Goal: Task Accomplishment & Management: Use online tool/utility

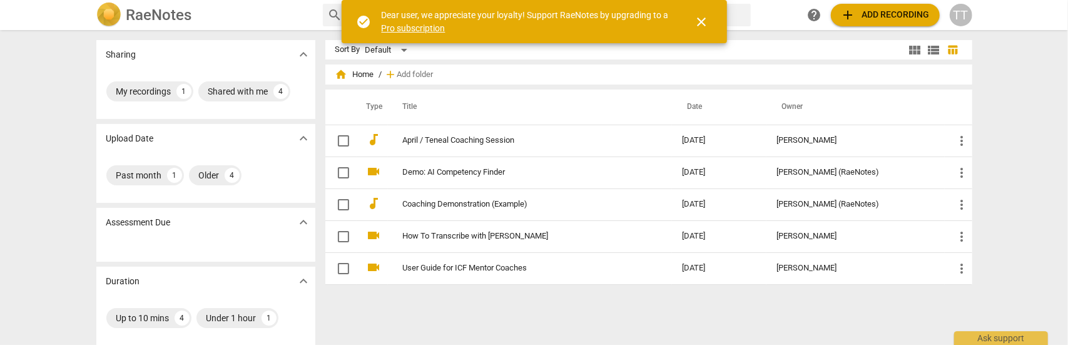
click at [879, 18] on span "add Add recording" at bounding box center [885, 15] width 89 height 15
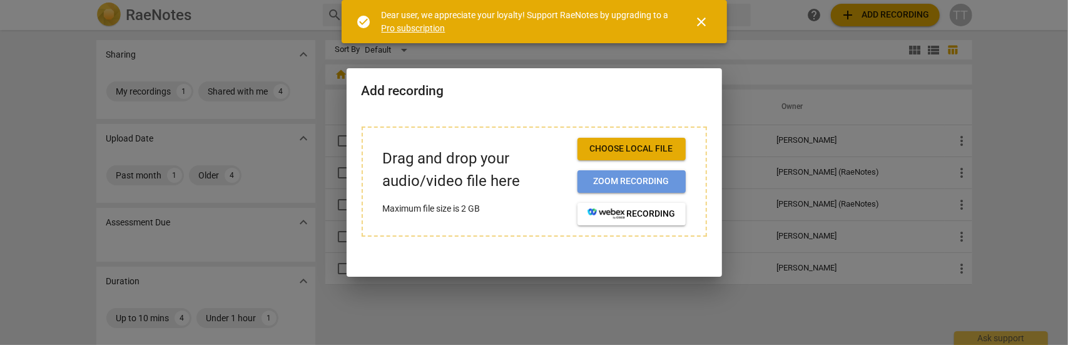
click at [627, 185] on span "Zoom recording" at bounding box center [632, 181] width 88 height 13
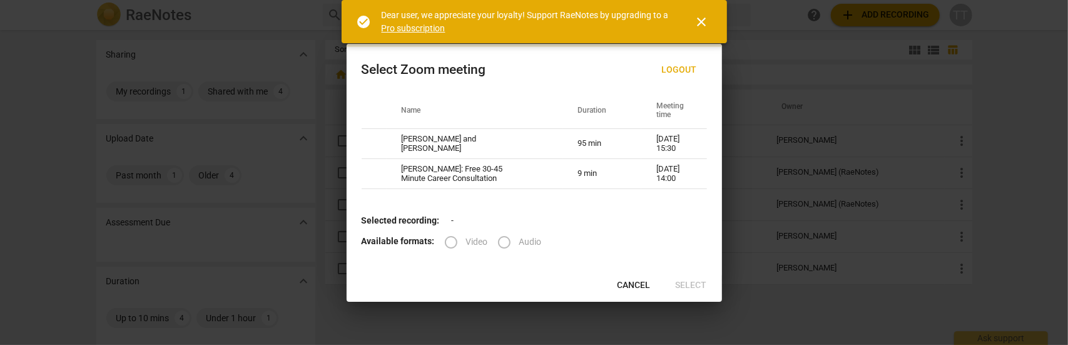
click at [703, 23] on span "close" at bounding box center [702, 21] width 15 height 15
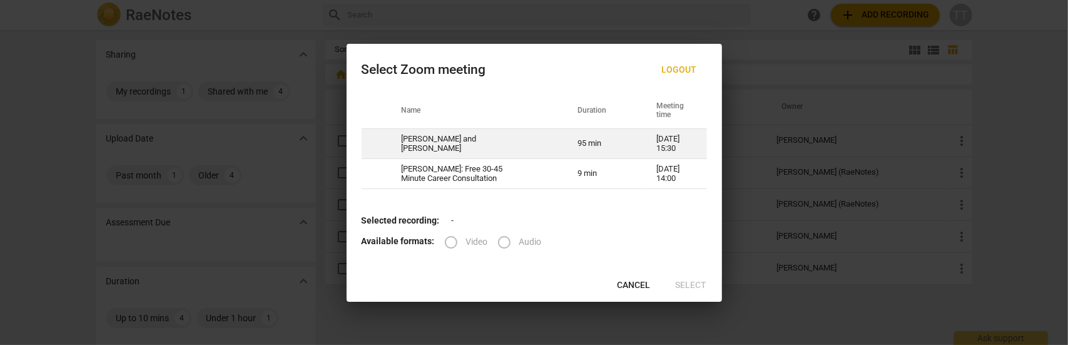
click at [523, 138] on td "[PERSON_NAME] and [PERSON_NAME]" at bounding box center [475, 144] width 176 height 30
radio input "true"
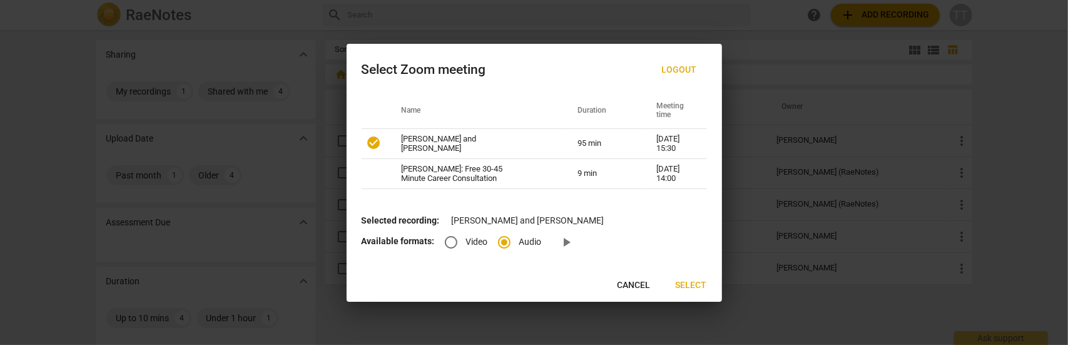
click at [452, 242] on input "Video" at bounding box center [451, 242] width 30 height 30
radio input "true"
click at [505, 238] on input "Audio" at bounding box center [504, 242] width 30 height 30
radio input "true"
click at [696, 283] on span "Select" at bounding box center [691, 285] width 31 height 13
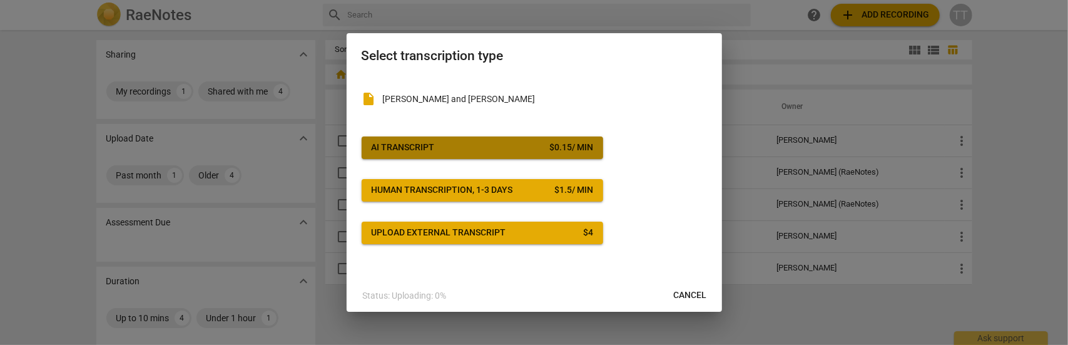
click at [492, 153] on span "AI Transcript $ 0.15 / min" at bounding box center [483, 147] width 222 height 13
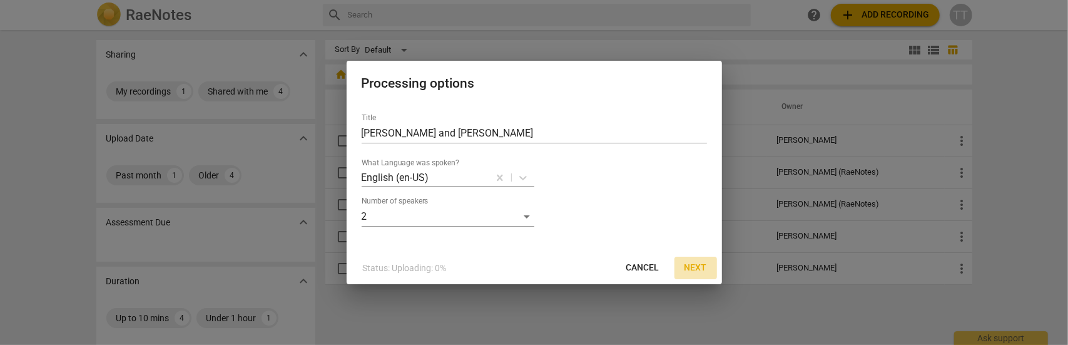
click at [690, 270] on span "Next" at bounding box center [696, 268] width 23 height 13
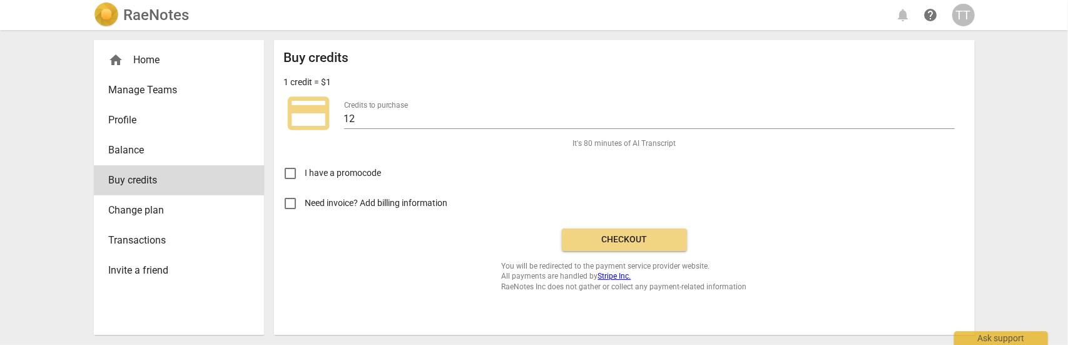
click at [357, 205] on span "Need invoice? Add billing information" at bounding box center [377, 202] width 145 height 13
click at [305, 205] on input "Need invoice? Add billing information" at bounding box center [290, 203] width 30 height 30
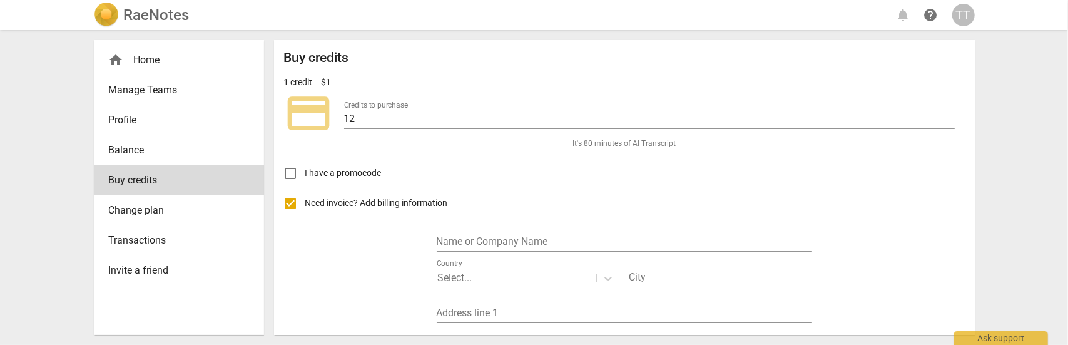
click at [292, 200] on input "Need invoice? Add billing information" at bounding box center [290, 203] width 30 height 30
checkbox input "false"
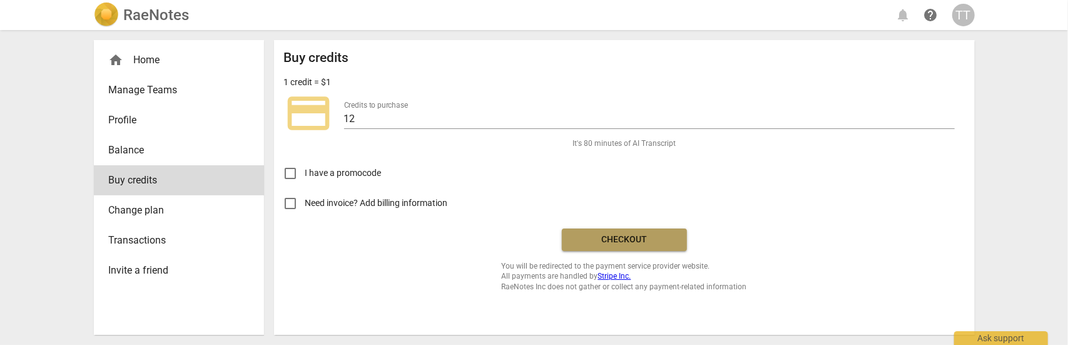
click at [627, 238] on span "Checkout" at bounding box center [624, 239] width 105 height 13
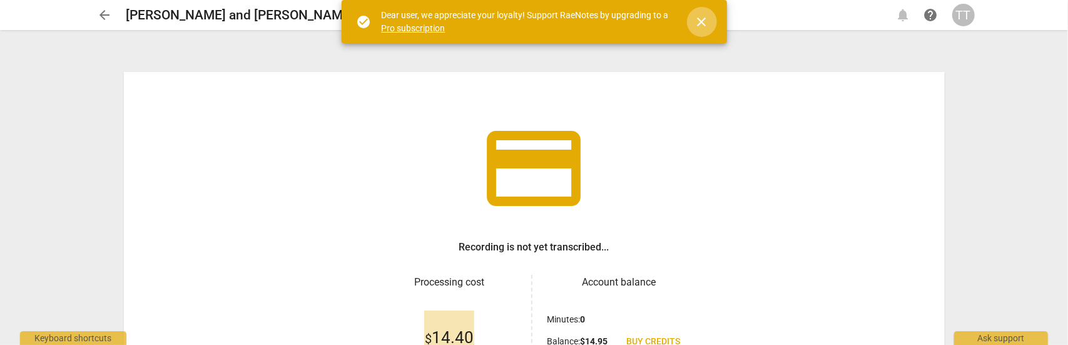
click at [703, 24] on span "close" at bounding box center [702, 21] width 15 height 15
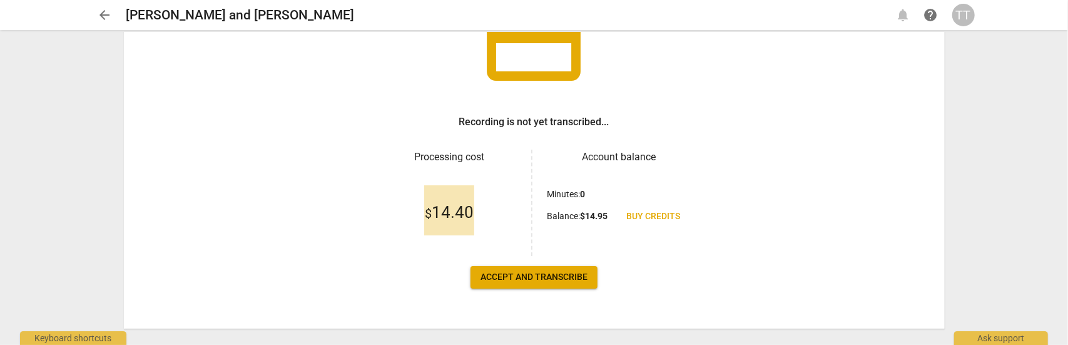
scroll to position [148, 0]
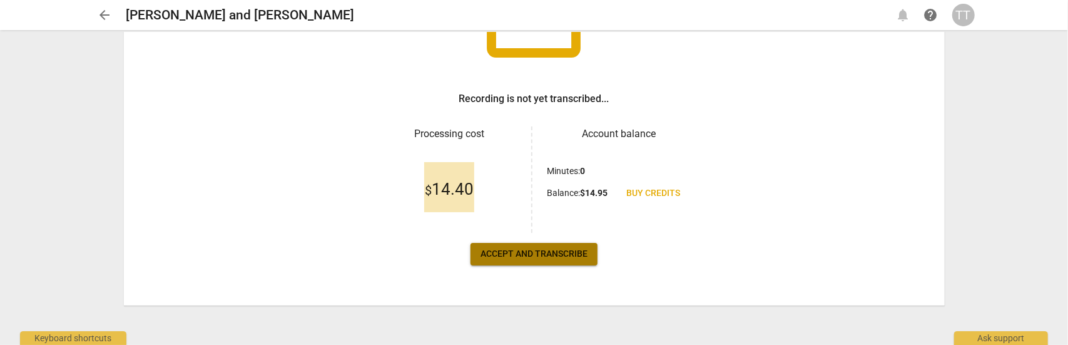
click at [543, 256] on span "Accept and transcribe" at bounding box center [534, 254] width 107 height 13
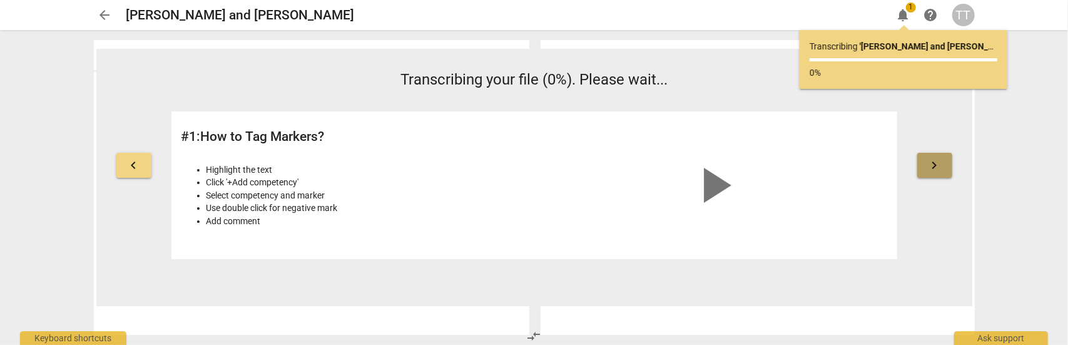
click at [944, 165] on button "keyboard_arrow_right" at bounding box center [934, 165] width 35 height 25
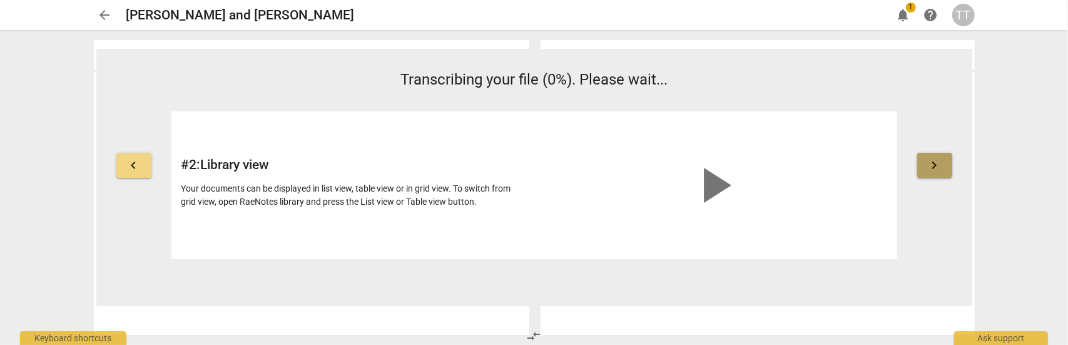
click at [944, 165] on button "keyboard_arrow_right" at bounding box center [934, 165] width 35 height 25
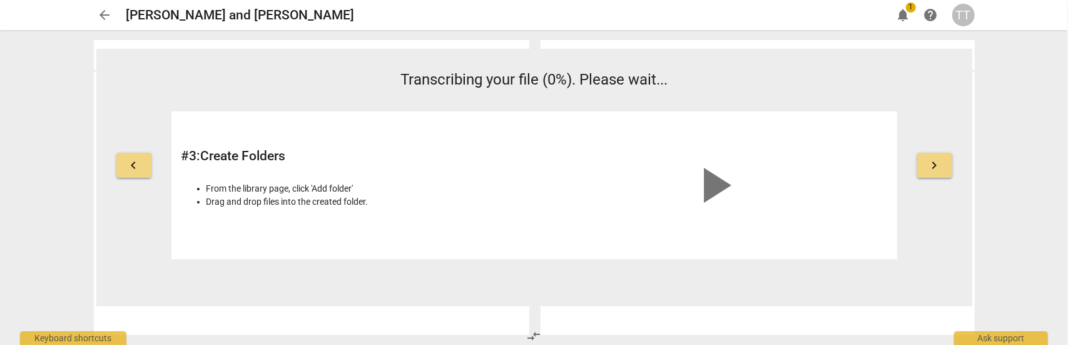
click at [944, 165] on button "keyboard_arrow_right" at bounding box center [934, 165] width 35 height 25
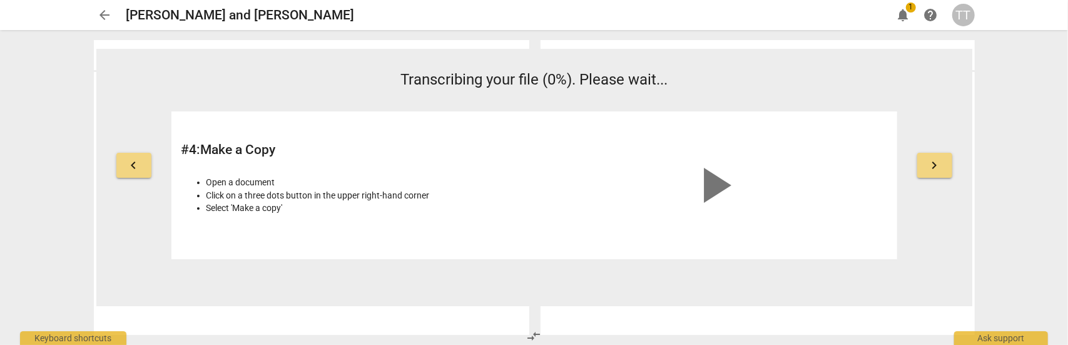
click at [944, 165] on button "keyboard_arrow_right" at bounding box center [934, 165] width 35 height 25
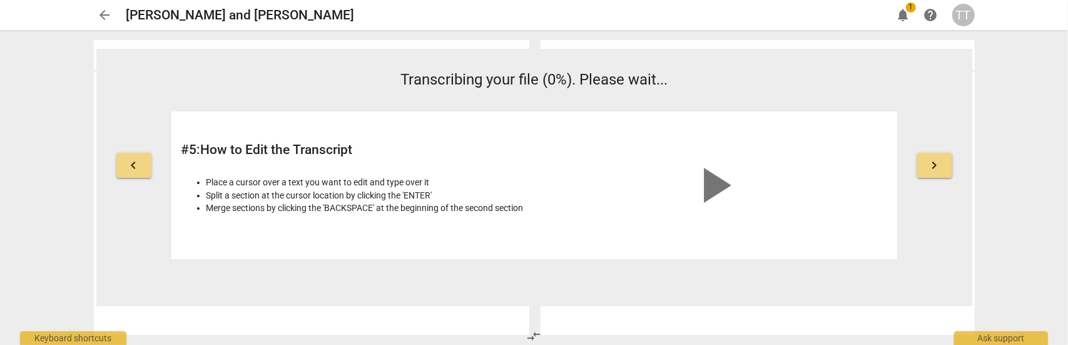
click at [944, 165] on button "keyboard_arrow_right" at bounding box center [934, 165] width 35 height 25
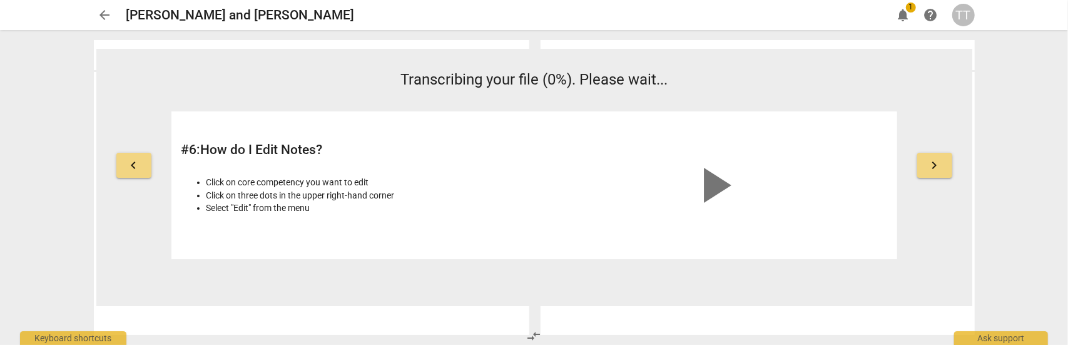
click at [944, 165] on button "keyboard_arrow_right" at bounding box center [934, 165] width 35 height 25
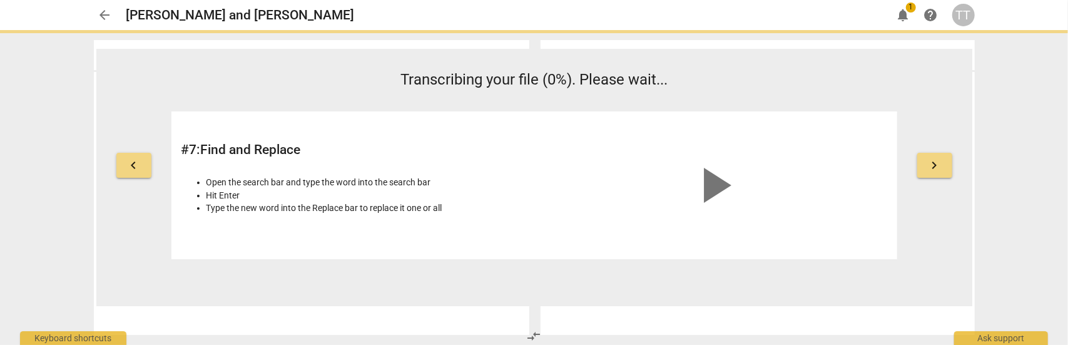
click at [944, 165] on button "keyboard_arrow_right" at bounding box center [934, 165] width 35 height 25
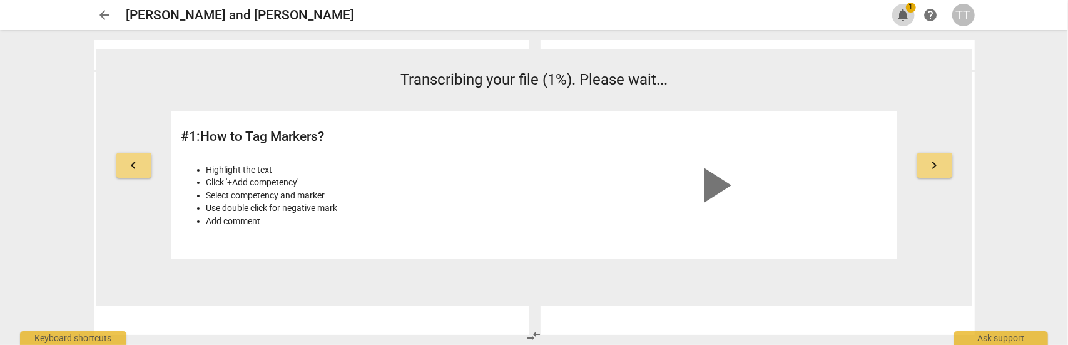
click at [905, 11] on span "notifications" at bounding box center [903, 15] width 15 height 15
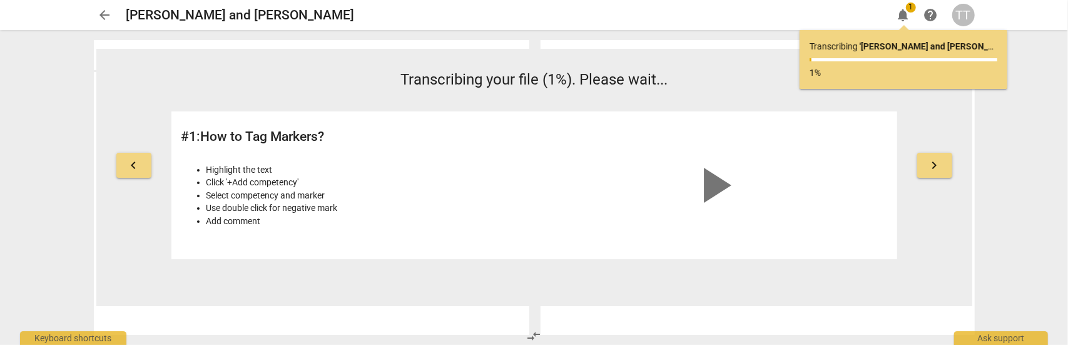
click at [962, 15] on div "TT" at bounding box center [963, 15] width 23 height 23
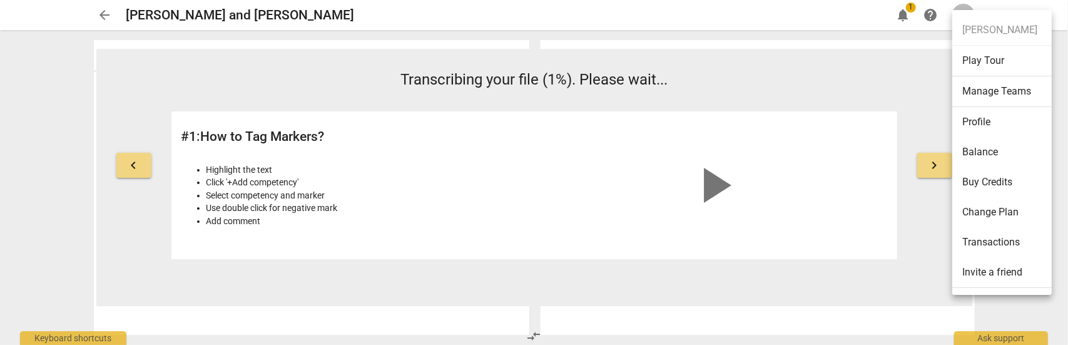
click at [984, 122] on li "Profile" at bounding box center [1004, 122] width 104 height 30
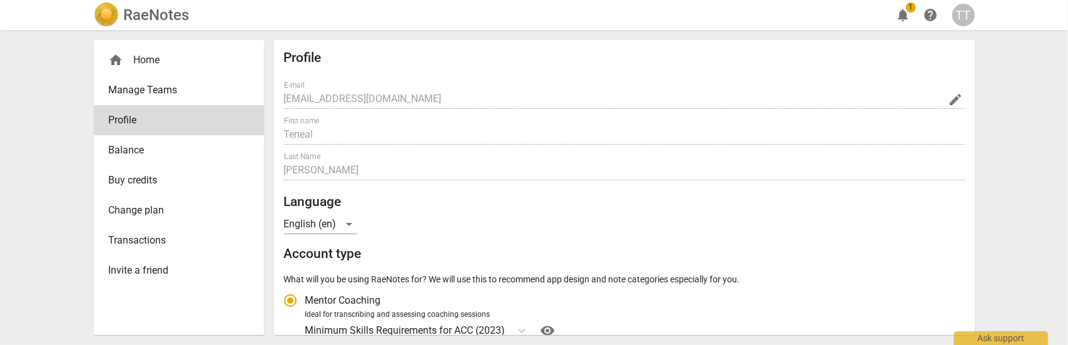
radio input "false"
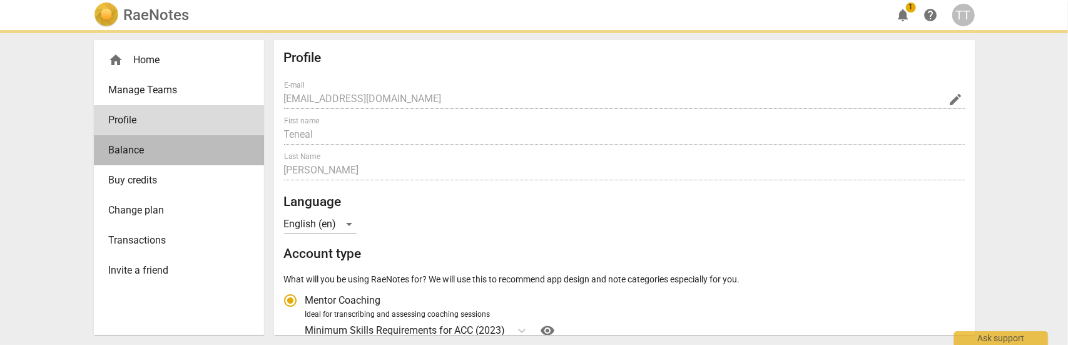
click at [135, 151] on span "Balance" at bounding box center [174, 150] width 130 height 15
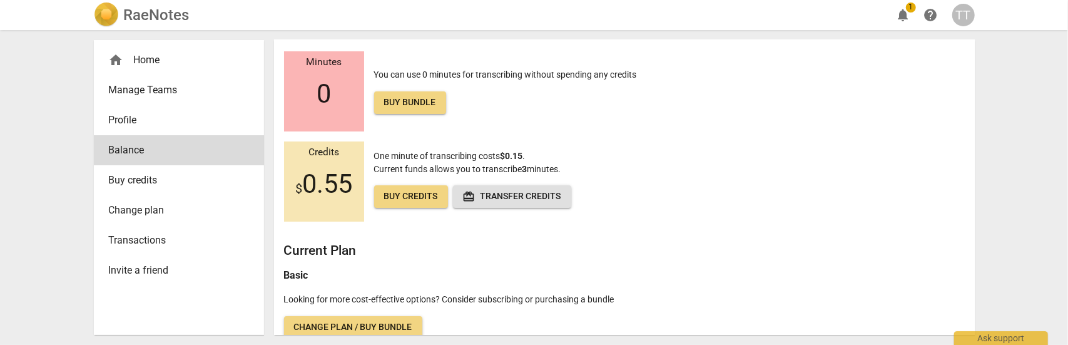
scroll to position [38, 0]
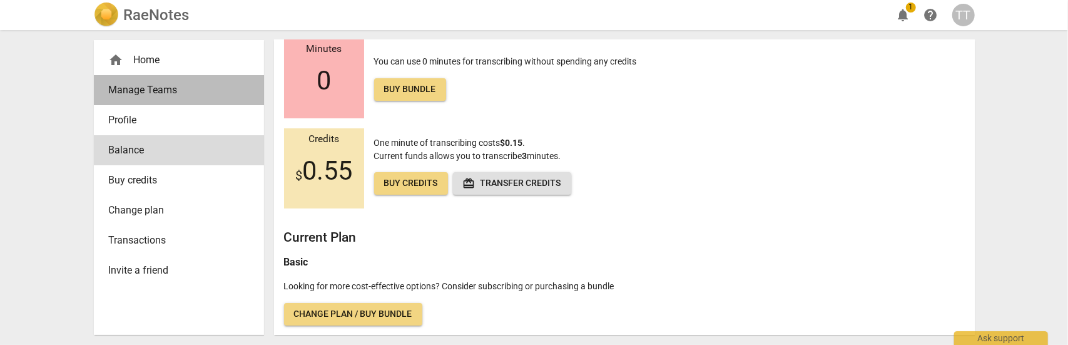
click at [138, 92] on span "Manage Teams" at bounding box center [174, 90] width 130 height 15
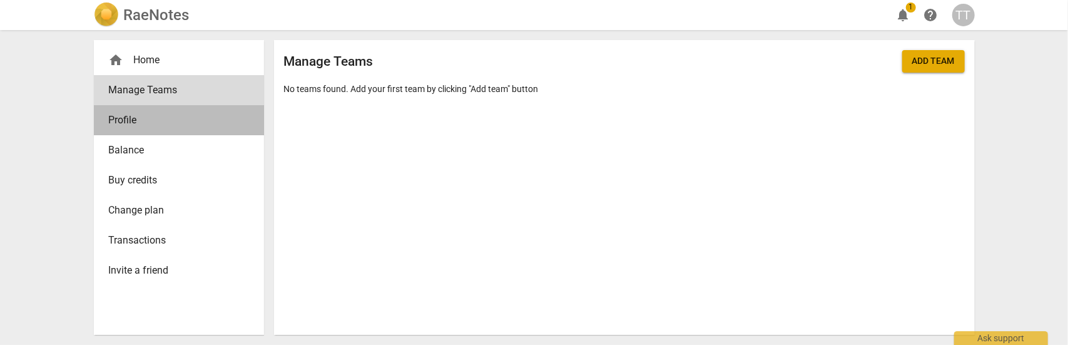
click at [127, 123] on span "Profile" at bounding box center [174, 120] width 130 height 15
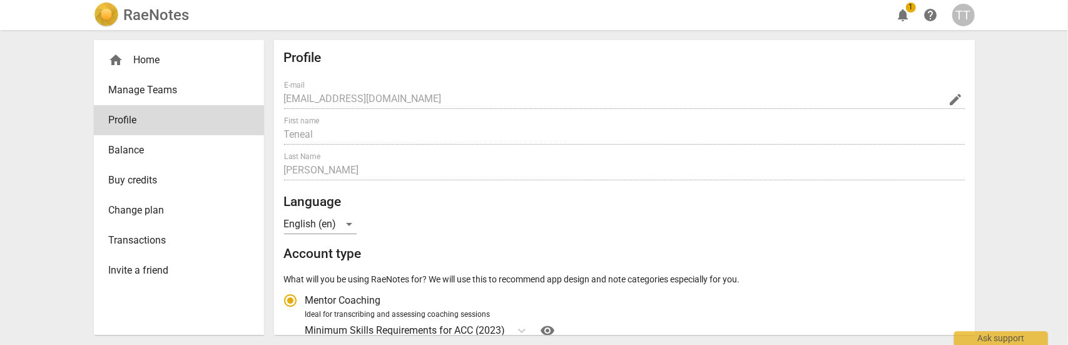
radio input "false"
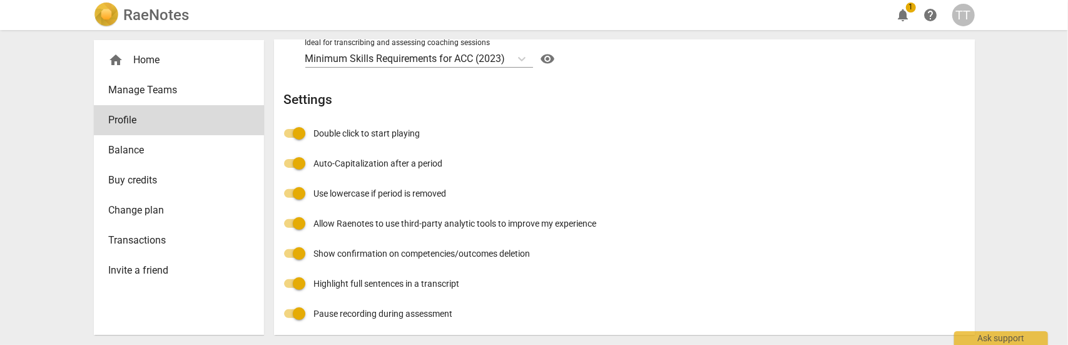
scroll to position [275, 0]
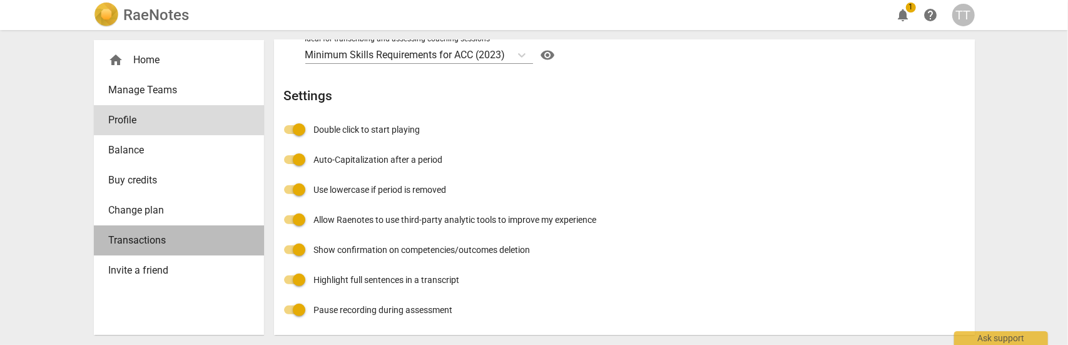
click at [125, 235] on span "Transactions" at bounding box center [174, 240] width 130 height 15
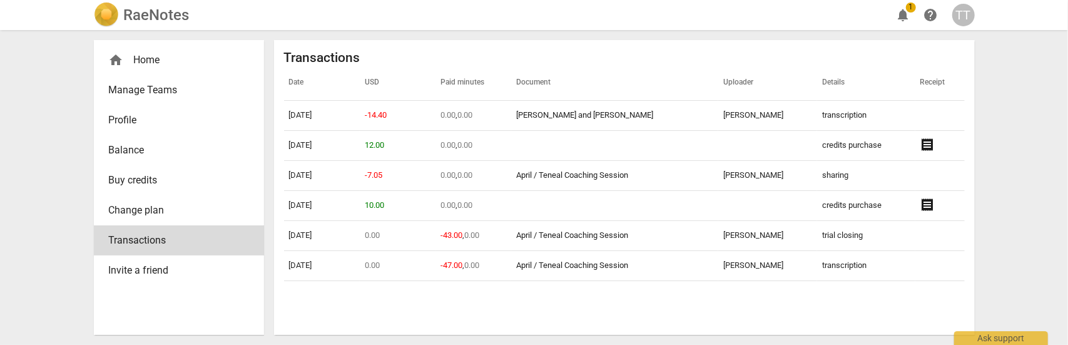
click at [141, 270] on span "Invite a friend" at bounding box center [174, 270] width 130 height 15
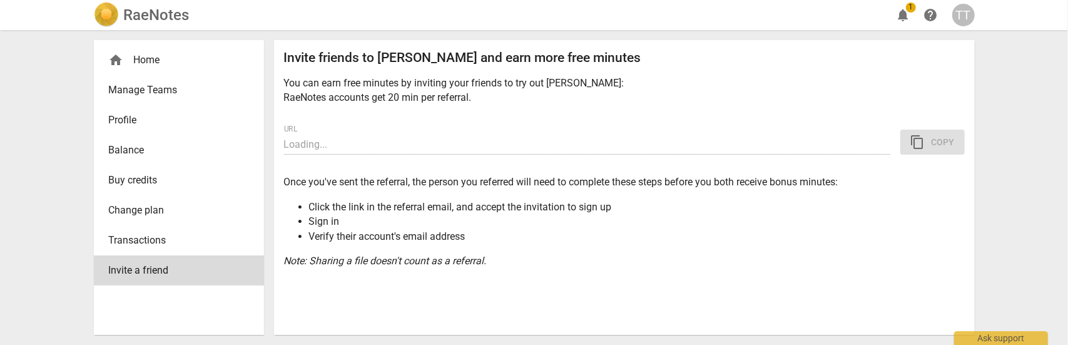
type input "https://app.raenotes.com/invitation/gAAAAABo1XmIADqarCObVBez1xo2s5G7B4lITmmnaqh…"
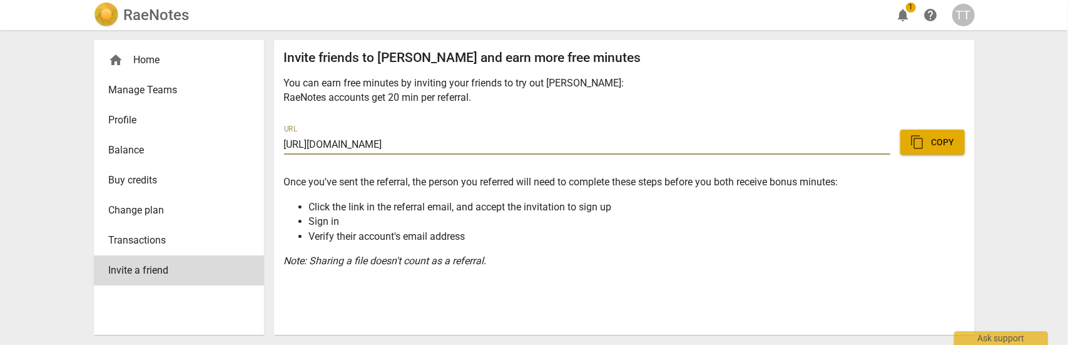
click at [148, 94] on span "Manage Teams" at bounding box center [174, 90] width 130 height 15
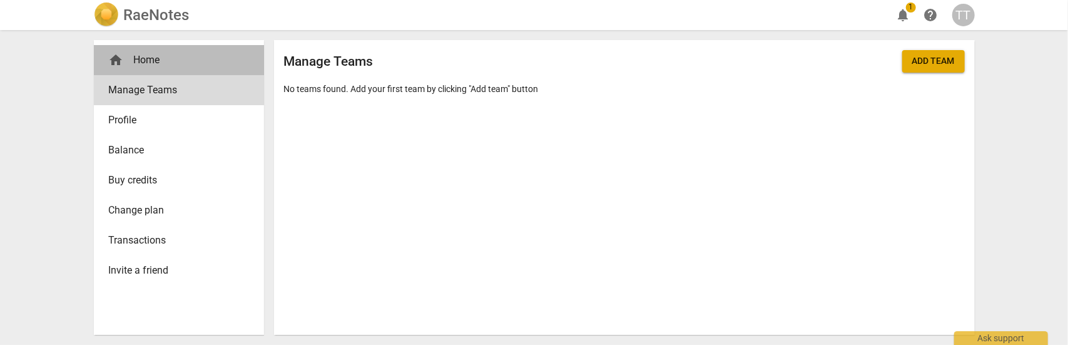
click at [115, 53] on span "home" at bounding box center [116, 60] width 15 height 15
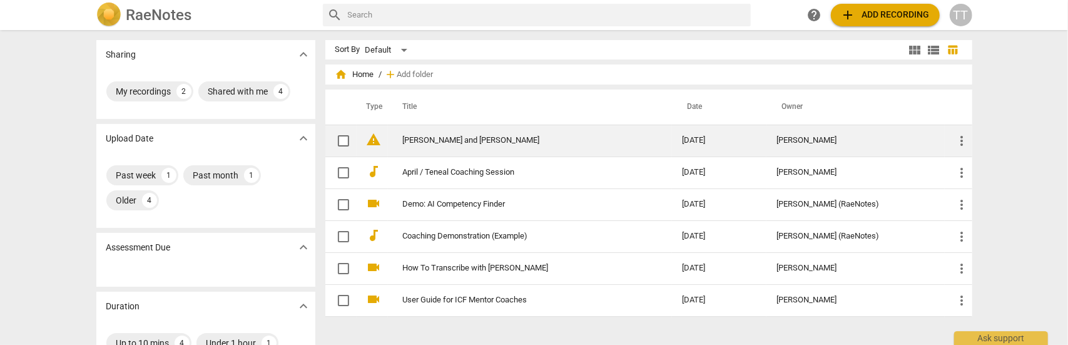
click at [543, 138] on link "[PERSON_NAME] and [PERSON_NAME]" at bounding box center [520, 140] width 234 height 9
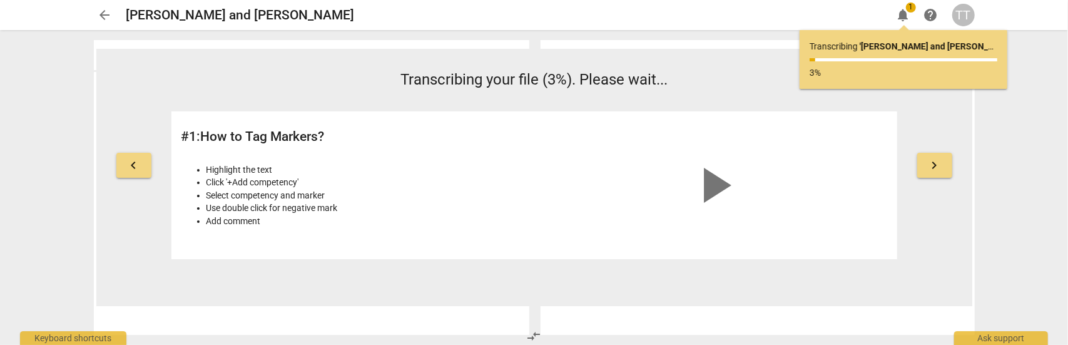
click at [103, 13] on span "arrow_back" at bounding box center [105, 15] width 15 height 15
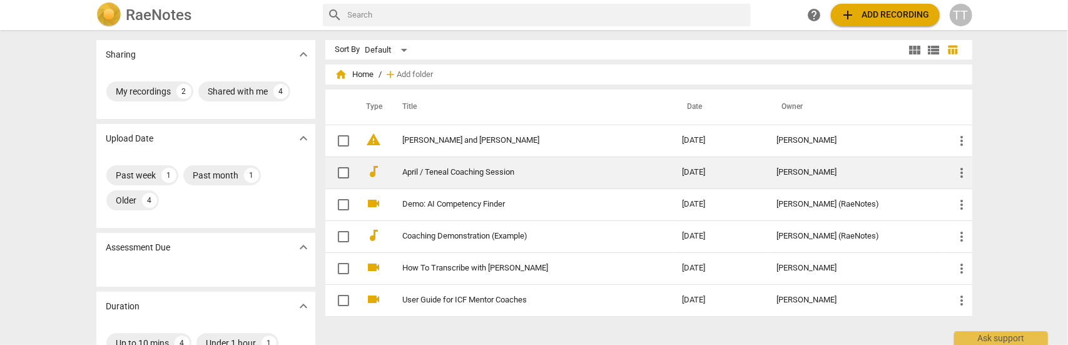
click at [446, 172] on link "April / Teneal Coaching Session" at bounding box center [520, 172] width 234 height 9
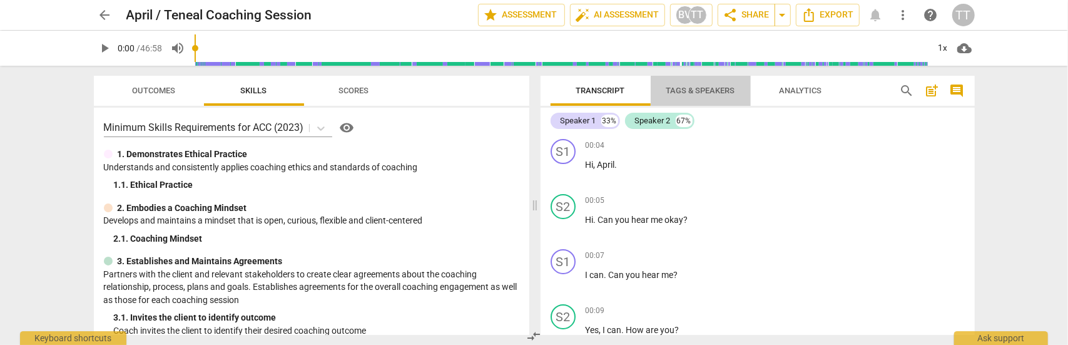
click at [705, 86] on span "Tags & Speakers" at bounding box center [700, 90] width 69 height 9
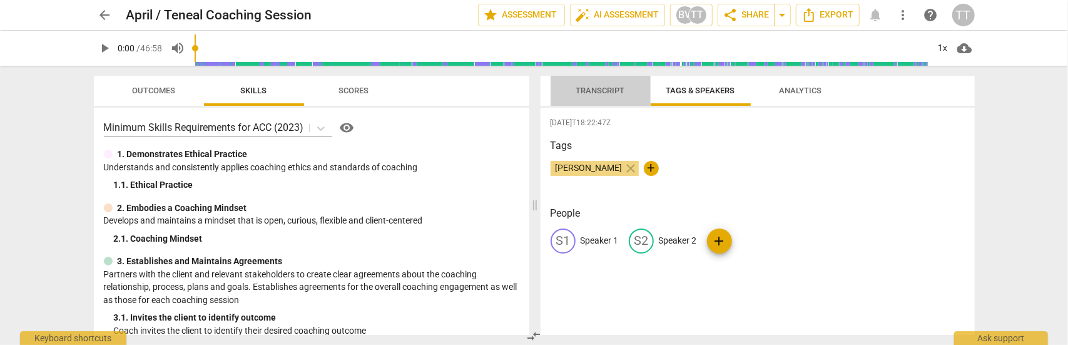
click at [596, 89] on span "Transcript" at bounding box center [600, 90] width 49 height 9
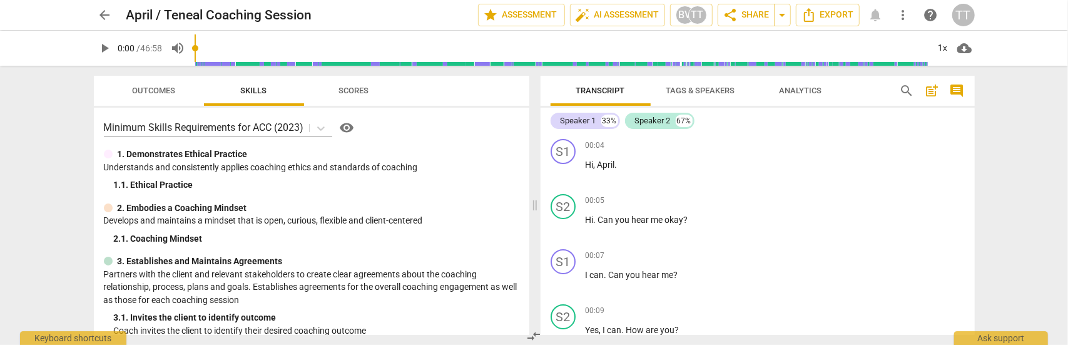
click at [687, 91] on span "Tags & Speakers" at bounding box center [700, 90] width 69 height 9
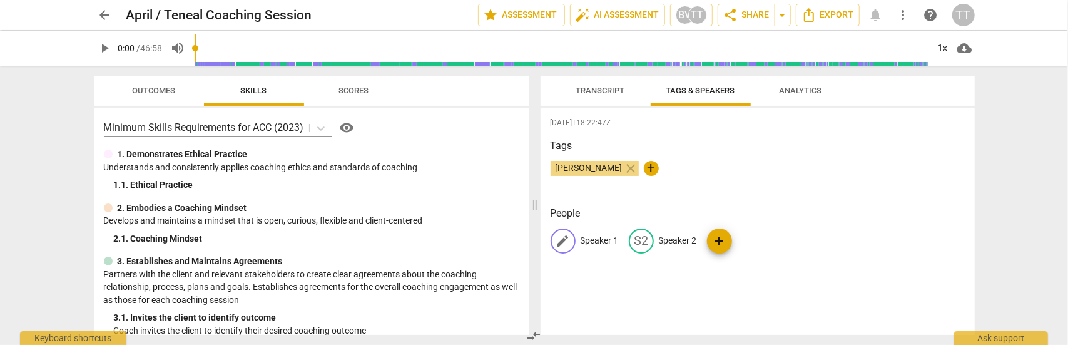
click at [577, 240] on div "edit Speaker 1" at bounding box center [585, 240] width 68 height 25
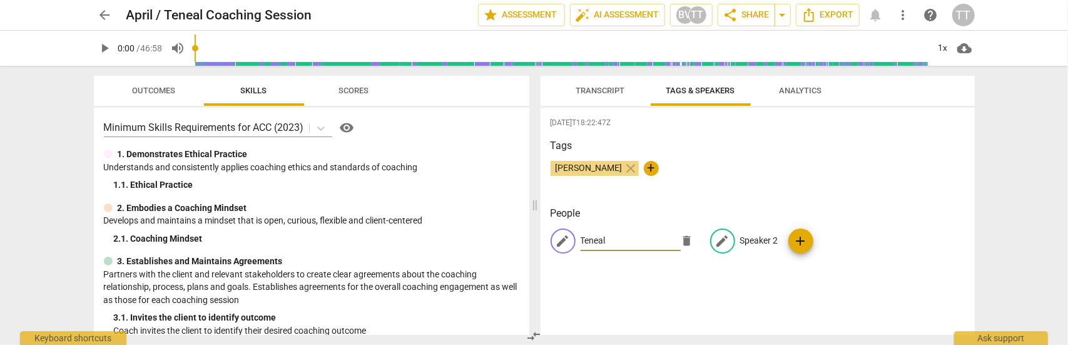
type input "Teneal"
click at [756, 241] on p "Speaker 2" at bounding box center [759, 240] width 38 height 13
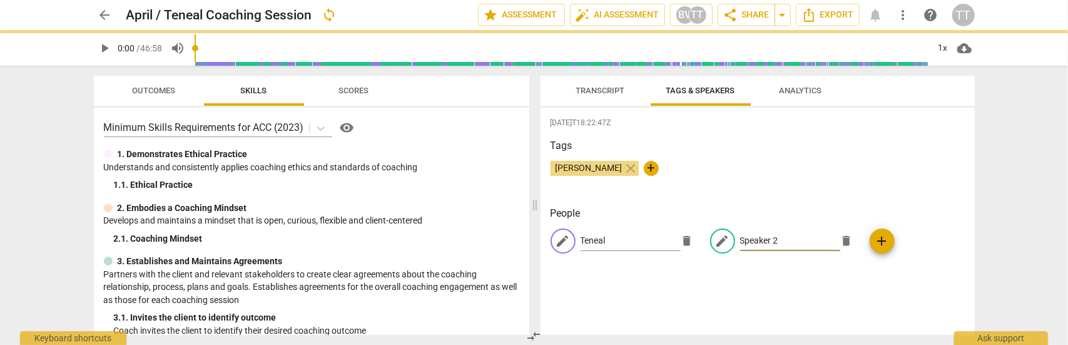
type input "A"
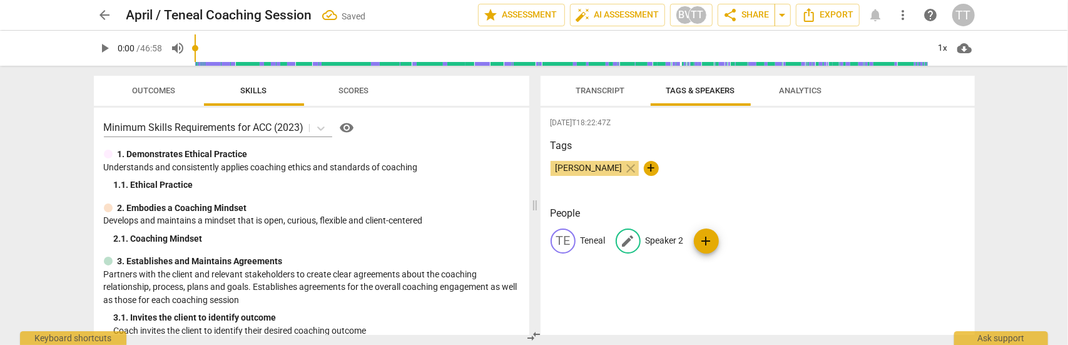
click at [659, 240] on p "Speaker 2" at bounding box center [665, 240] width 38 height 13
type input "April"
click at [800, 90] on span "Analytics" at bounding box center [801, 90] width 43 height 9
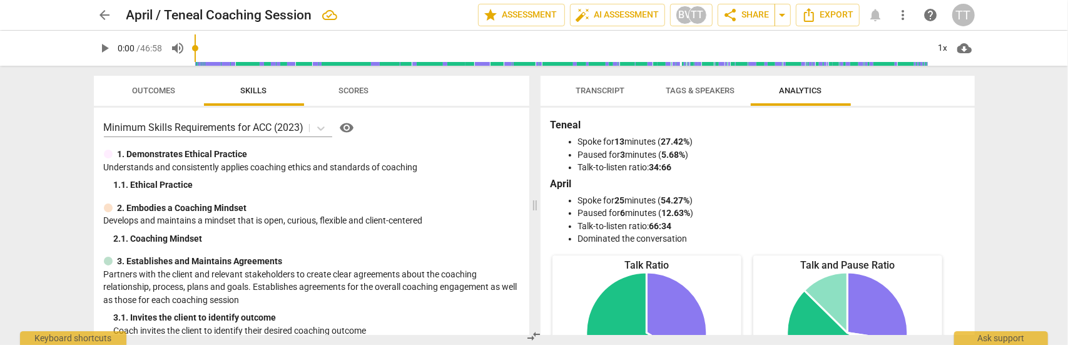
click at [700, 88] on span "Tags & Speakers" at bounding box center [700, 90] width 69 height 9
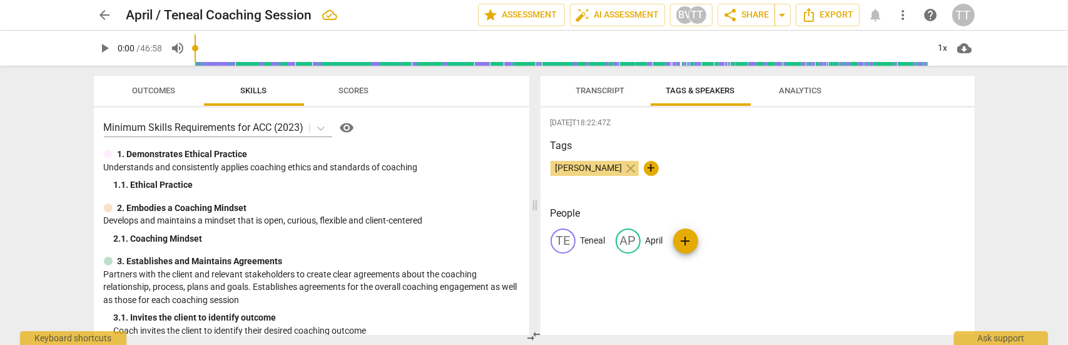
click at [644, 168] on span "+" at bounding box center [651, 168] width 15 height 15
click at [603, 93] on span "Transcript" at bounding box center [600, 90] width 49 height 9
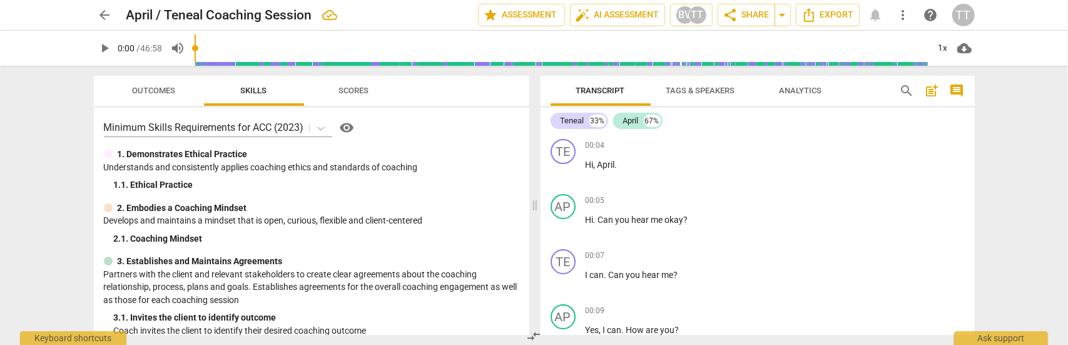
click at [156, 89] on span "Outcomes" at bounding box center [153, 90] width 43 height 9
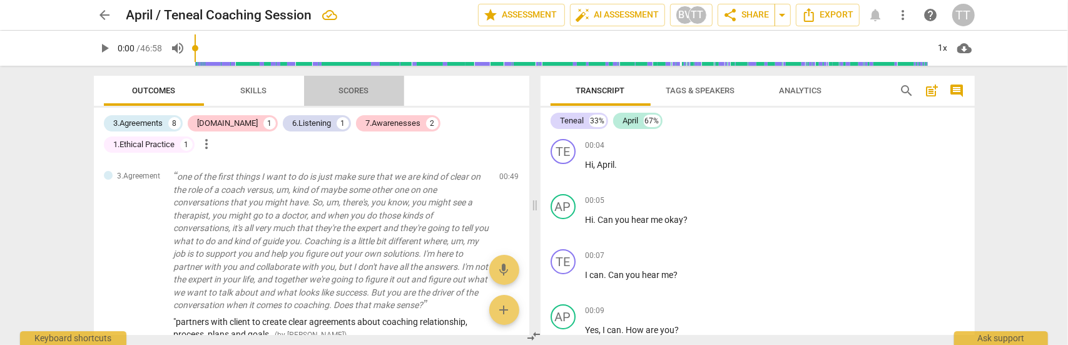
click at [349, 93] on span "Scores" at bounding box center [354, 90] width 30 height 9
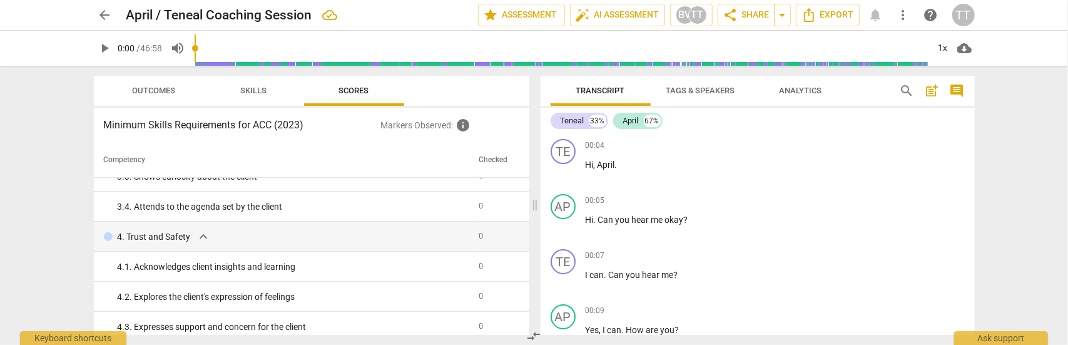
scroll to position [213, 0]
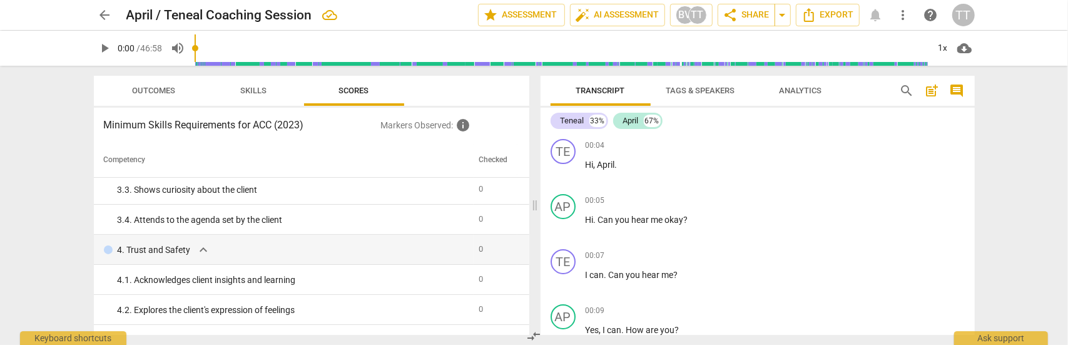
click at [253, 89] on span "Skills" at bounding box center [254, 90] width 26 height 9
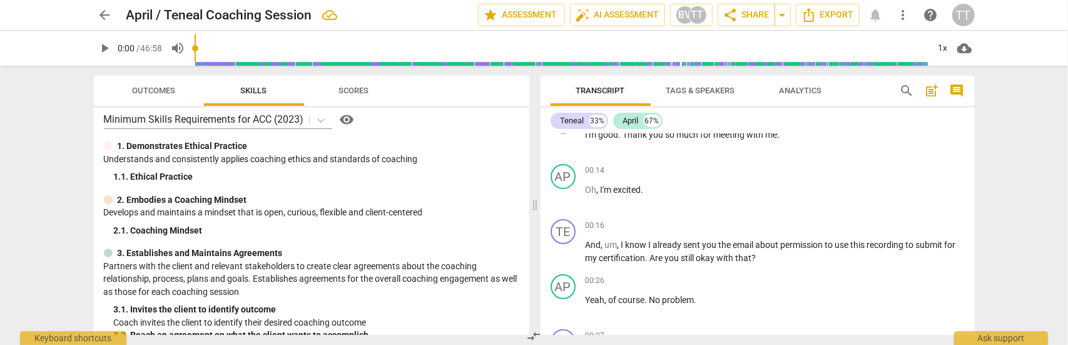
scroll to position [0, 0]
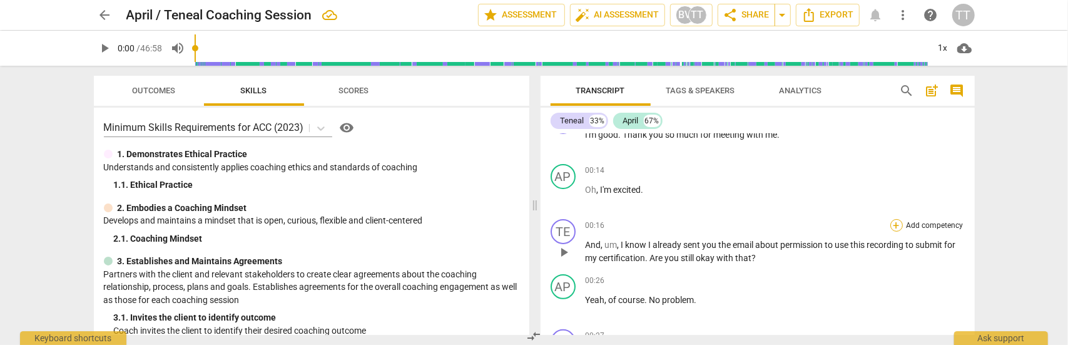
click at [894, 228] on div "+" at bounding box center [896, 225] width 13 height 13
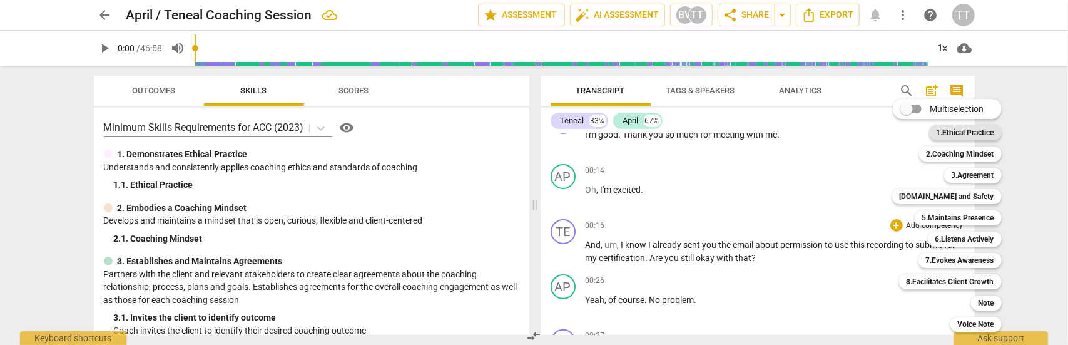
click at [949, 137] on b "1.Ethical Practice" at bounding box center [966, 132] width 58 height 15
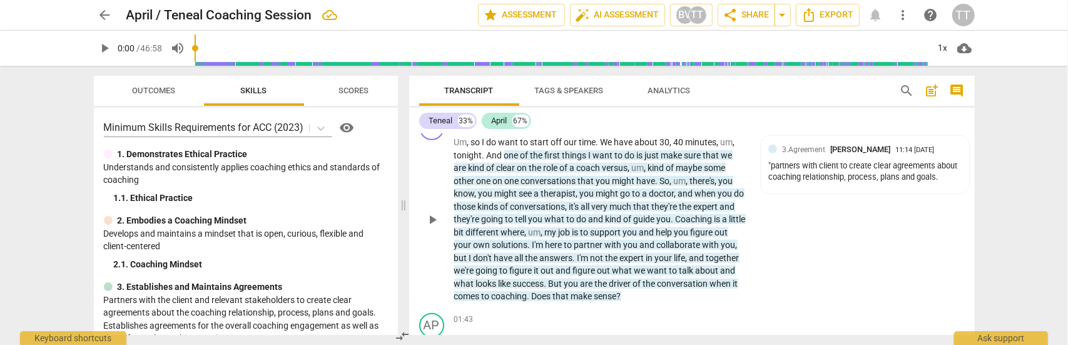
scroll to position [626, 0]
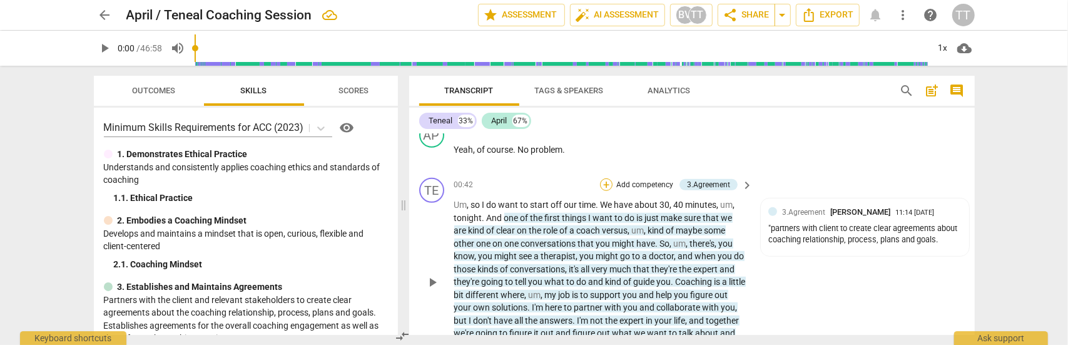
click at [606, 188] on div "+" at bounding box center [606, 184] width 13 height 13
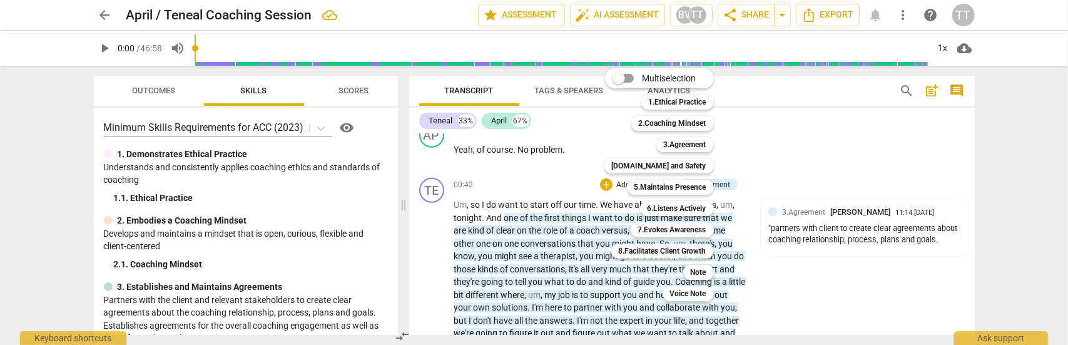
click at [318, 216] on div at bounding box center [534, 172] width 1068 height 345
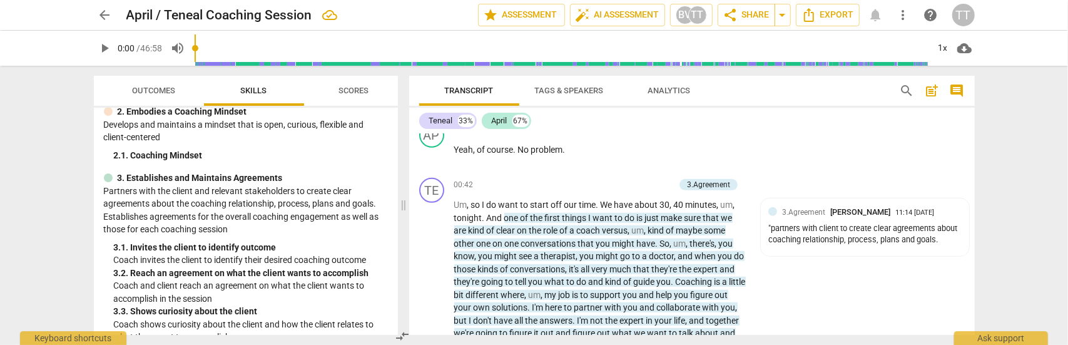
scroll to position [125, 0]
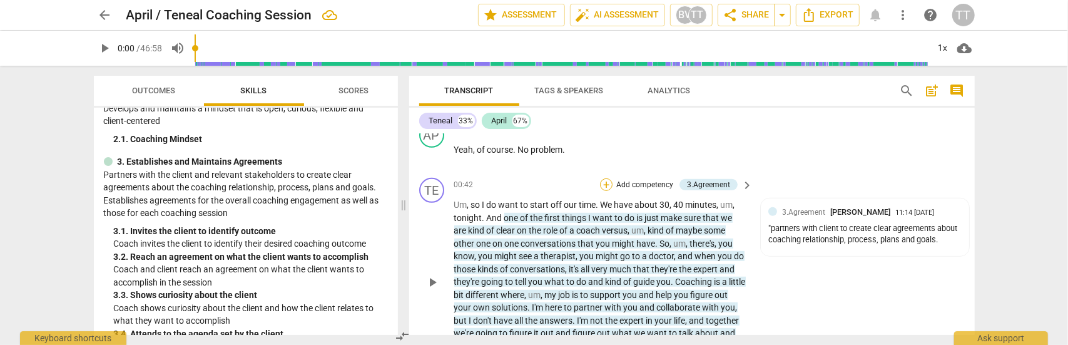
click at [606, 184] on div "+" at bounding box center [606, 184] width 13 height 13
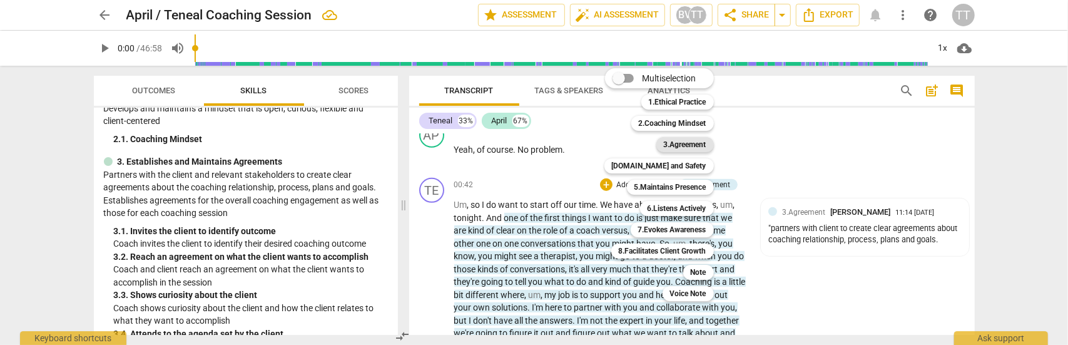
click at [683, 141] on b "3.Agreement" at bounding box center [685, 144] width 43 height 15
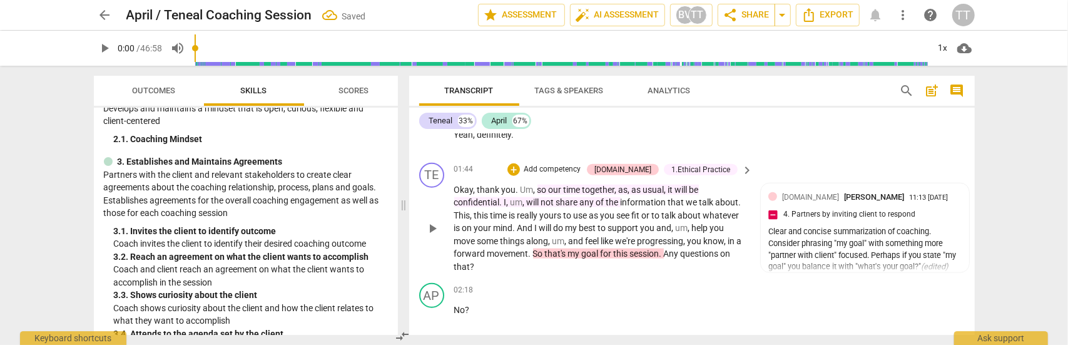
scroll to position [913, 0]
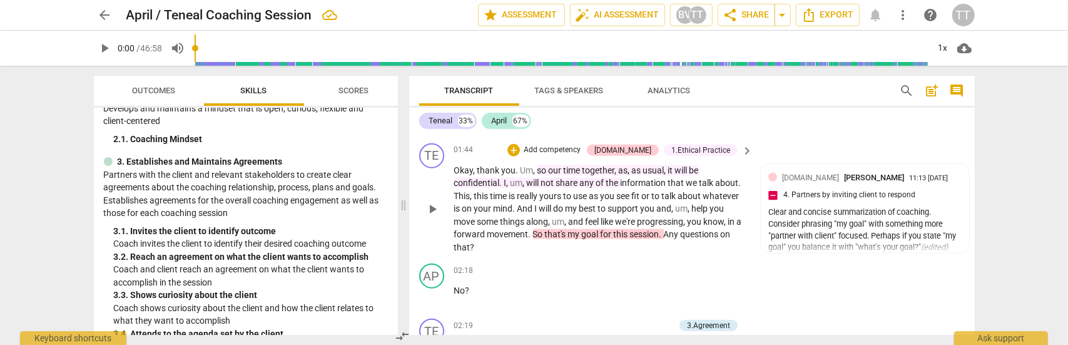
click at [580, 148] on p "Add competency" at bounding box center [552, 150] width 59 height 11
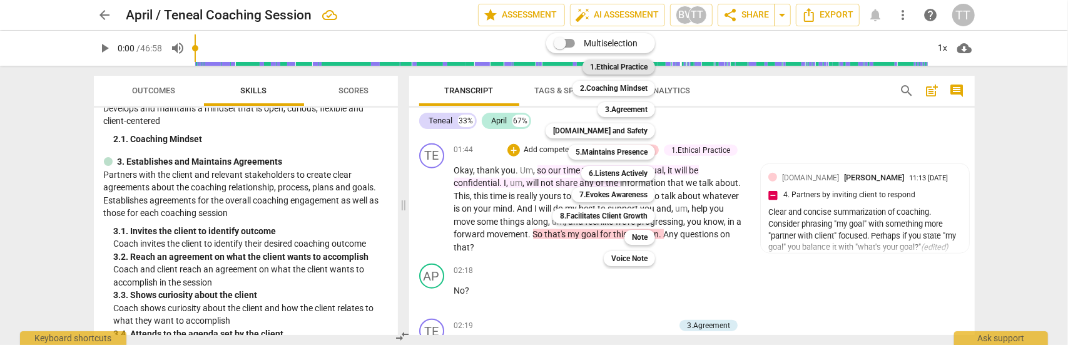
click at [606, 66] on b "1.Ethical Practice" at bounding box center [619, 66] width 58 height 15
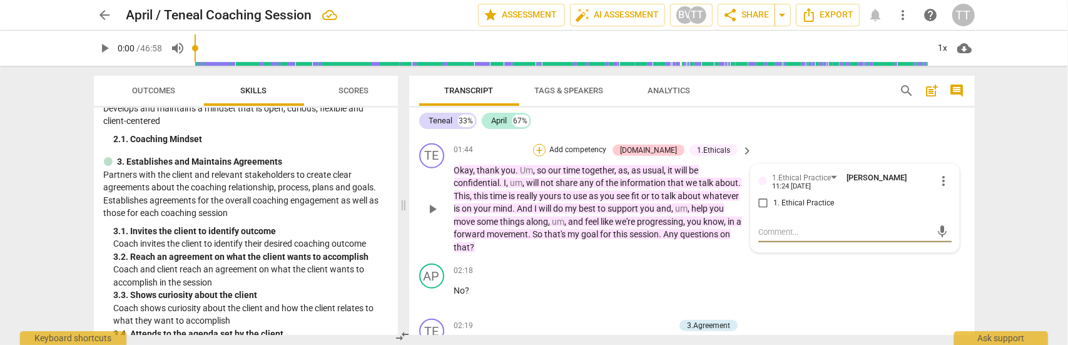
click at [546, 148] on div "+" at bounding box center [539, 150] width 13 height 13
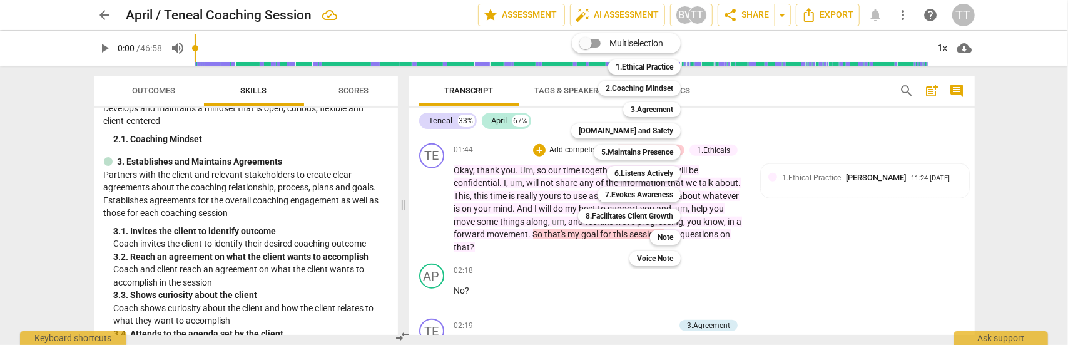
click at [322, 152] on div at bounding box center [534, 172] width 1068 height 345
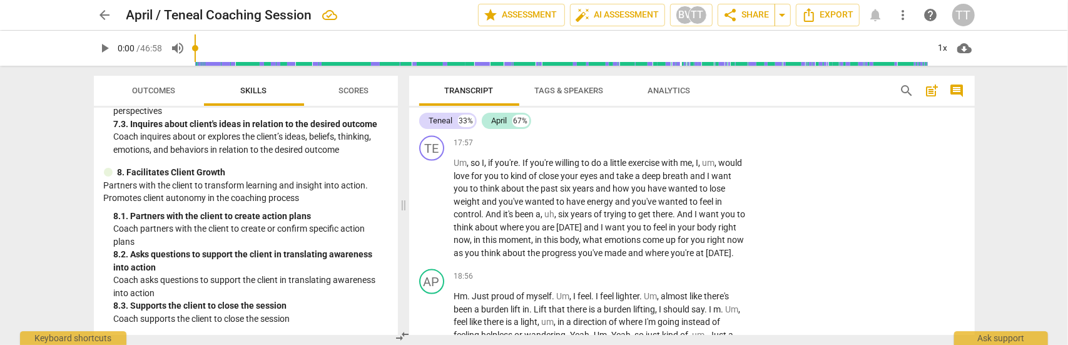
scroll to position [4480, 0]
